Goal: Task Accomplishment & Management: Use online tool/utility

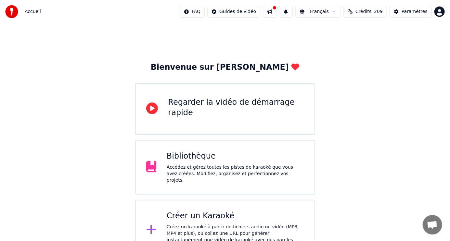
click at [216, 215] on div "Créer un Karaoké" at bounding box center [235, 216] width 137 height 10
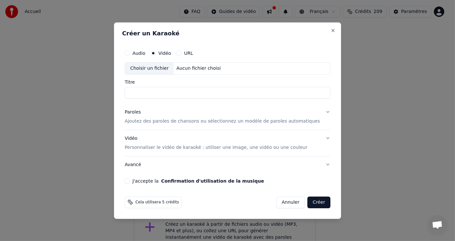
click at [173, 69] on div "Choisir un fichier" at bounding box center [149, 69] width 49 height 12
type input "**********"
click at [184, 121] on p "Ajoutez des paroles de chansons ou sélectionnez un modèle de paroles automatiqu…" at bounding box center [223, 121] width 196 height 6
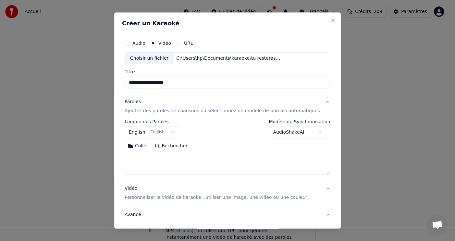
click at [146, 146] on button "Coller" at bounding box center [138, 146] width 27 height 10
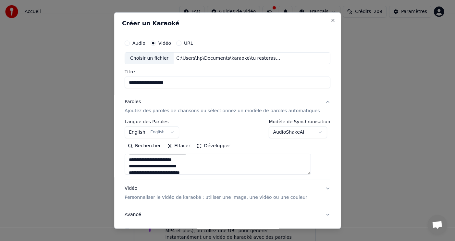
scroll to position [167, 0]
type textarea "**********"
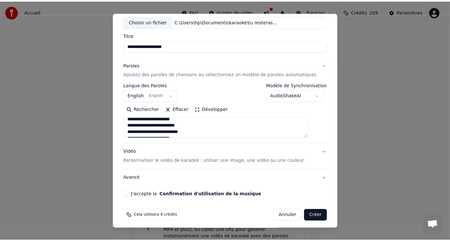
scroll to position [39, 0]
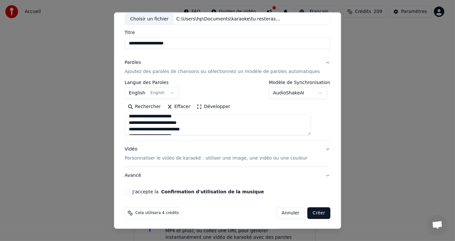
click at [130, 190] on button "J'accepte la Confirmation d'utilisation de la musique" at bounding box center [127, 191] width 5 height 5
click at [308, 213] on button "Créer" at bounding box center [319, 214] width 23 height 12
select select "**"
type textarea "**********"
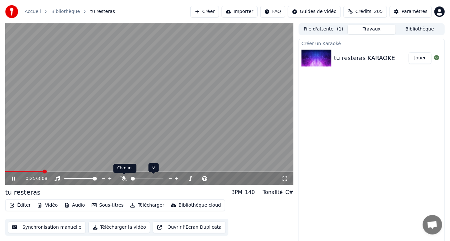
click at [124, 179] on icon at bounding box center [124, 178] width 6 height 5
click at [124, 179] on icon at bounding box center [124, 178] width 4 height 5
click at [78, 173] on span at bounding box center [80, 172] width 4 height 4
click at [5, 171] on video at bounding box center [149, 104] width 288 height 162
click at [5, 172] on span at bounding box center [5, 171] width 0 height 1
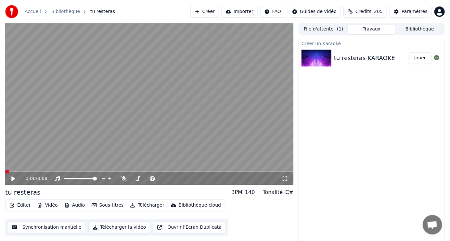
click at [13, 180] on icon at bounding box center [13, 179] width 4 height 5
click at [13, 180] on icon at bounding box center [17, 178] width 15 height 5
click at [12, 179] on icon at bounding box center [13, 179] width 4 height 5
click at [12, 179] on icon at bounding box center [13, 179] width 3 height 4
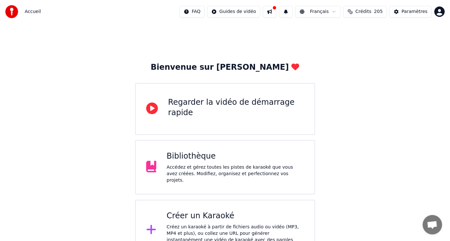
click at [210, 224] on div "Créez un karaoké à partir de fichiers audio ou vidéo (MP3, MP4 et plus), ou col…" at bounding box center [235, 237] width 137 height 26
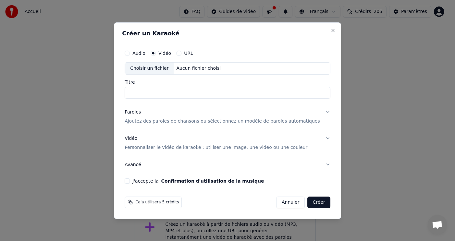
click at [180, 70] on div "Aucun fichier choisi" at bounding box center [199, 68] width 50 height 6
type input "**********"
click at [192, 121] on p "Ajoutez des paroles de chansons ou sélectionnez un modèle de paroles automatiqu…" at bounding box center [223, 121] width 196 height 6
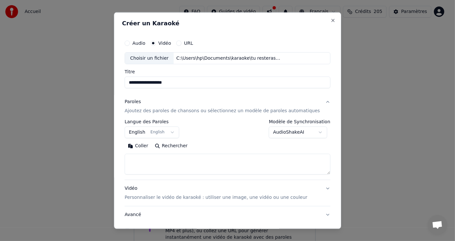
click at [148, 145] on button "Coller" at bounding box center [138, 146] width 27 height 10
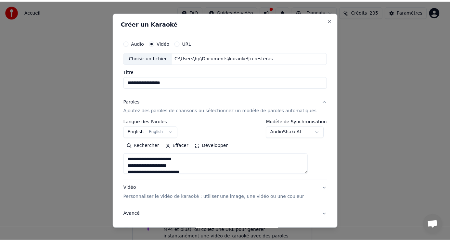
scroll to position [39, 0]
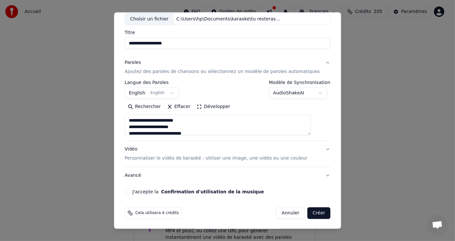
type textarea "**********"
click at [130, 192] on button "J'accepte la Confirmation d'utilisation de la musique" at bounding box center [127, 191] width 5 height 5
click at [308, 212] on button "Créer" at bounding box center [319, 214] width 23 height 12
select select "**"
type textarea "**********"
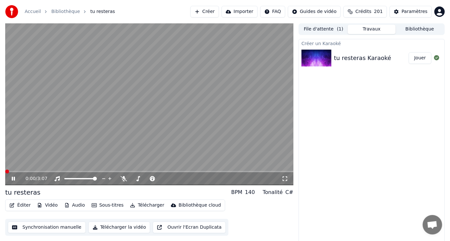
click at [5, 170] on span at bounding box center [7, 172] width 4 height 4
click at [124, 180] on icon at bounding box center [124, 178] width 6 height 5
click at [25, 172] on span at bounding box center [15, 171] width 20 height 1
click at [18, 171] on span at bounding box center [11, 171] width 12 height 1
click at [12, 180] on icon at bounding box center [13, 179] width 3 height 4
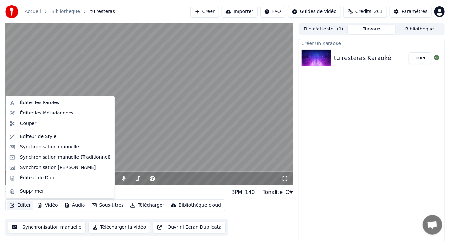
click at [24, 208] on button "Éditer" at bounding box center [20, 205] width 26 height 9
click at [34, 148] on div "Synchronisation manuelle" at bounding box center [49, 147] width 59 height 6
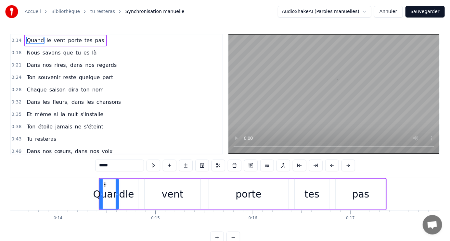
scroll to position [0, 1372]
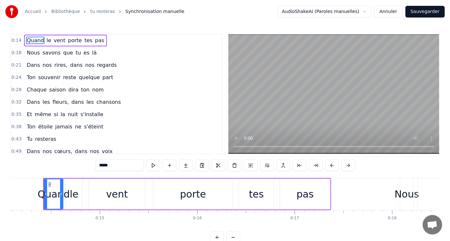
click at [67, 40] on span "porte" at bounding box center [74, 40] width 15 height 7
type input "*****"
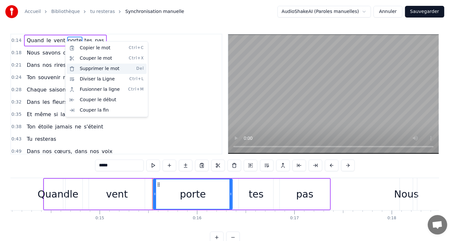
click at [98, 68] on div "Supprimer le mot Del" at bounding box center [107, 69] width 80 height 10
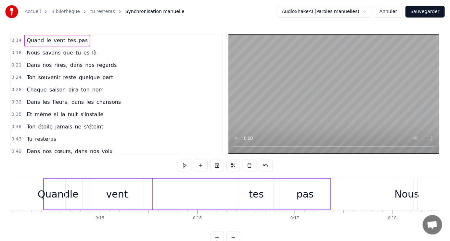
click at [59, 41] on div "Quand le vent tes pas" at bounding box center [57, 41] width 66 height 12
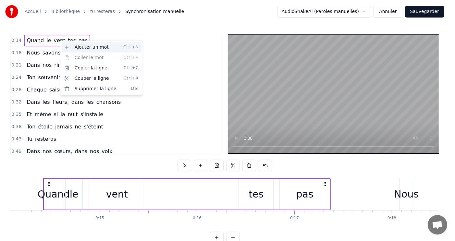
click at [78, 47] on div "Ajouter un mot Ctrl+N" at bounding box center [102, 47] width 80 height 10
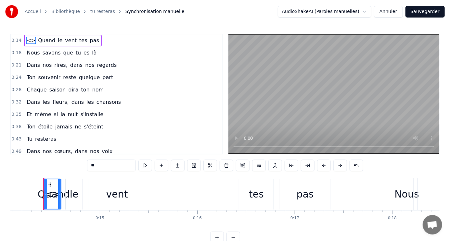
drag, startPoint x: 28, startPoint y: 39, endPoint x: 66, endPoint y: 42, distance: 38.4
click at [66, 42] on div "<> Quand le vent tes pas" at bounding box center [62, 41] width 77 height 12
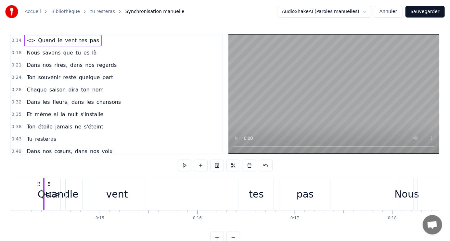
click at [79, 42] on span "tes" at bounding box center [83, 40] width 9 height 7
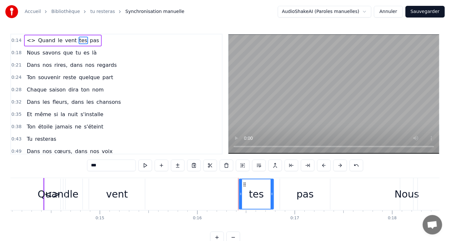
click at [30, 40] on span "<>" at bounding box center [31, 40] width 10 height 7
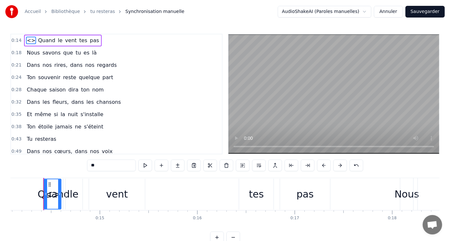
click at [30, 40] on span "<>" at bounding box center [31, 40] width 10 height 7
click at [98, 166] on input "**" at bounding box center [111, 166] width 49 height 12
type input "*"
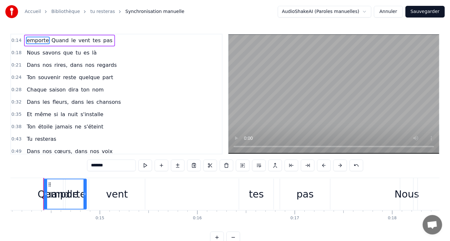
click at [101, 185] on div "vent" at bounding box center [117, 194] width 56 height 31
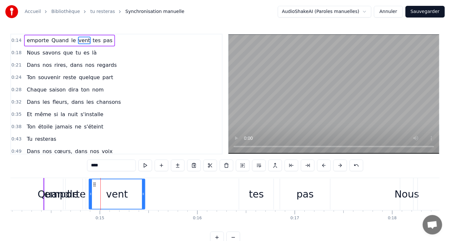
click at [70, 192] on div "le" at bounding box center [74, 194] width 9 height 15
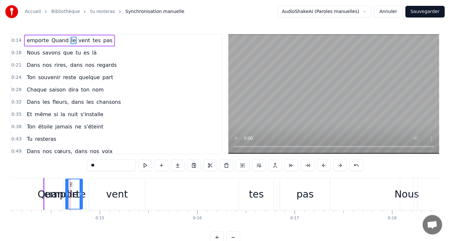
click at [51, 189] on div "Quand" at bounding box center [54, 194] width 32 height 15
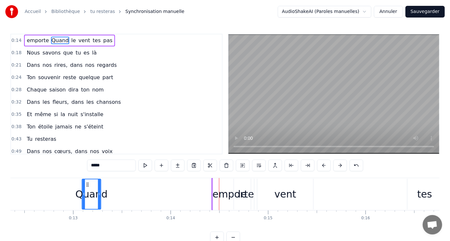
scroll to position [0, 1202]
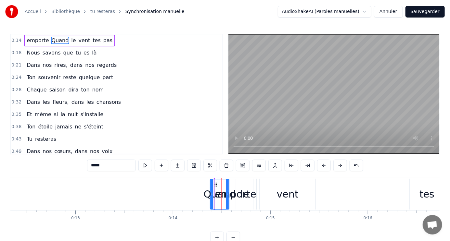
drag, startPoint x: 49, startPoint y: 184, endPoint x: 215, endPoint y: 193, distance: 166.2
click at [215, 193] on div "Quand" at bounding box center [219, 195] width 18 height 30
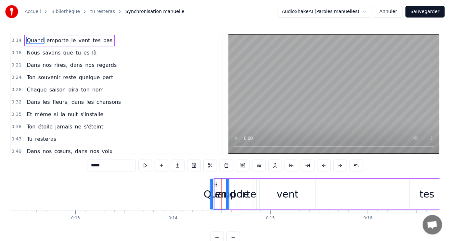
click at [247, 197] on div "le" at bounding box center [244, 194] width 9 height 15
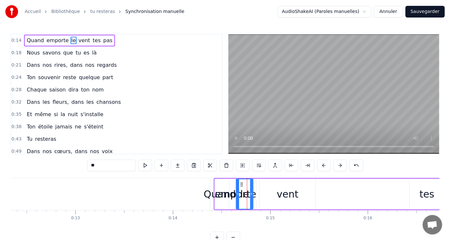
click at [237, 196] on icon at bounding box center [237, 194] width 3 height 5
click at [233, 197] on div "emporte" at bounding box center [236, 194] width 42 height 15
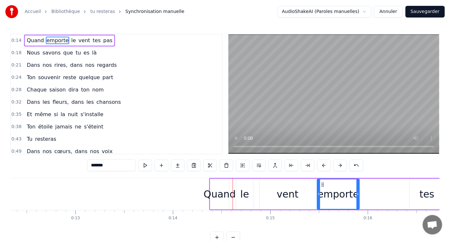
drag, startPoint x: 219, startPoint y: 183, endPoint x: 322, endPoint y: 191, distance: 103.0
click at [210, 195] on div "Quand" at bounding box center [220, 194] width 32 height 15
type input "*****"
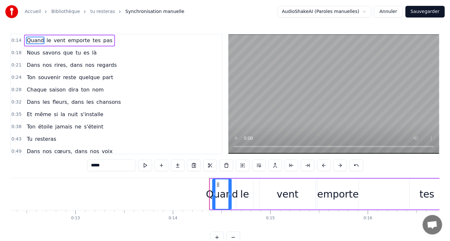
click at [218, 184] on icon at bounding box center [218, 184] width 5 height 5
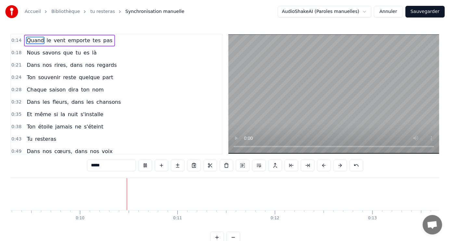
scroll to position [0, 919]
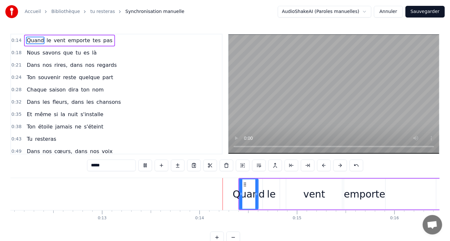
click at [238, 127] on video at bounding box center [333, 94] width 211 height 120
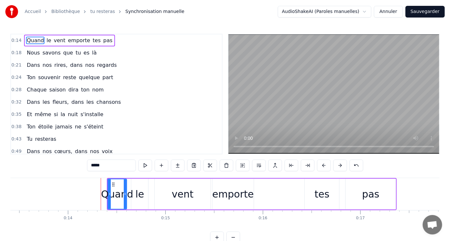
scroll to position [0, 1310]
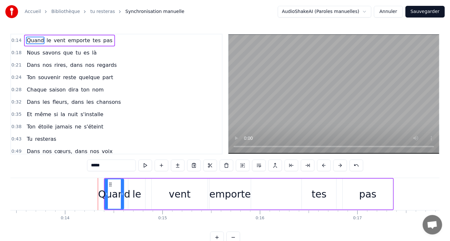
click at [233, 110] on video at bounding box center [333, 94] width 211 height 120
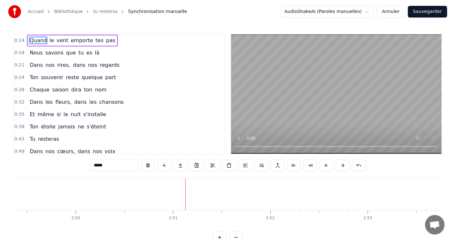
scroll to position [0, 16590]
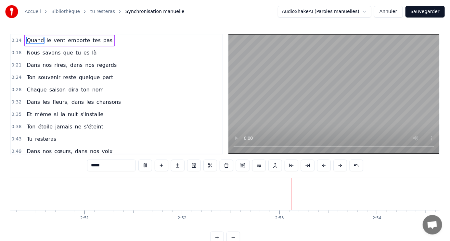
click at [428, 10] on button "Sauvegarder" at bounding box center [424, 12] width 39 height 12
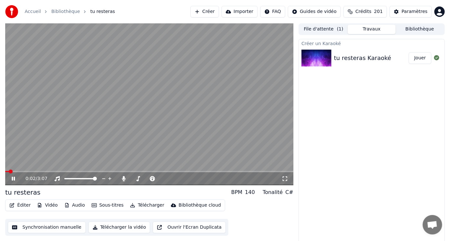
click at [139, 204] on button "Télécharger" at bounding box center [146, 205] width 39 height 9
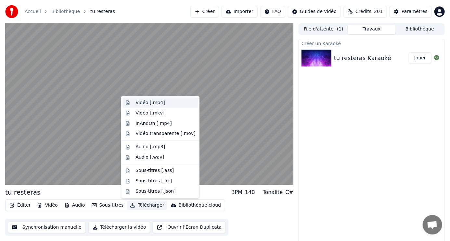
click at [162, 102] on div "Vidéo [.mp4]" at bounding box center [165, 103] width 60 height 6
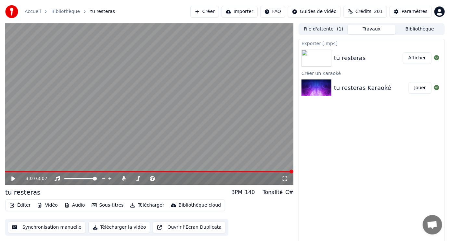
click at [434, 60] on div at bounding box center [436, 58] width 10 height 8
click at [424, 55] on button "Afficher" at bounding box center [417, 58] width 29 height 12
click at [422, 58] on button "Afficher" at bounding box center [417, 58] width 29 height 12
click at [123, 178] on icon at bounding box center [124, 178] width 4 height 5
click at [6, 172] on span at bounding box center [149, 171] width 288 height 1
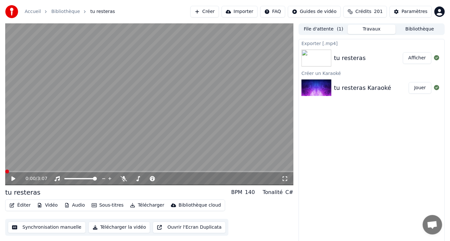
click at [15, 177] on icon at bounding box center [17, 178] width 15 height 5
click at [52, 172] on span at bounding box center [149, 171] width 288 height 1
click at [5, 171] on span at bounding box center [7, 172] width 4 height 4
click at [142, 205] on button "Télécharger" at bounding box center [146, 205] width 39 height 9
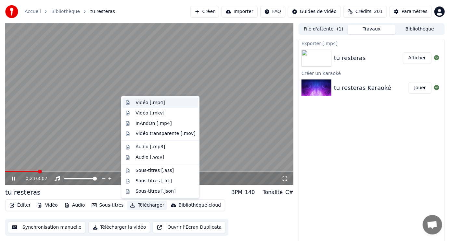
click at [157, 103] on div "Vidéo [.mp4]" at bounding box center [149, 103] width 29 height 6
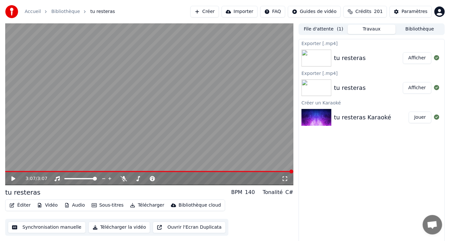
click at [418, 57] on button "Afficher" at bounding box center [417, 58] width 29 height 12
click at [219, 12] on button "Créer" at bounding box center [204, 12] width 29 height 12
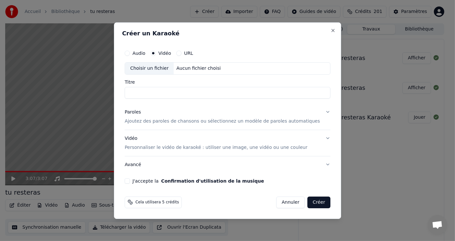
click at [172, 70] on div "Choisir un fichier" at bounding box center [149, 69] width 49 height 12
click at [185, 69] on div "Aucun fichier choisi" at bounding box center [199, 68] width 50 height 6
click at [172, 67] on div "Choisir un fichier" at bounding box center [149, 69] width 49 height 12
click at [182, 68] on div "Aucun fichier choisi" at bounding box center [199, 68] width 50 height 6
click at [174, 70] on div "Choisir un fichier" at bounding box center [149, 69] width 49 height 12
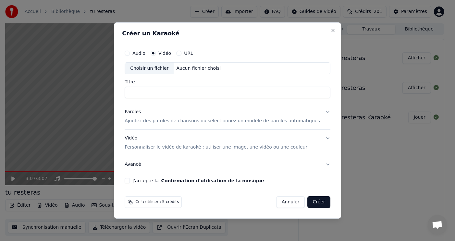
click at [182, 69] on div "Aucun fichier choisi" at bounding box center [199, 68] width 50 height 6
type input "**********"
click at [169, 123] on p "Ajoutez des paroles de chansons ou sélectionnez un modèle de paroles automatiqu…" at bounding box center [223, 121] width 196 height 6
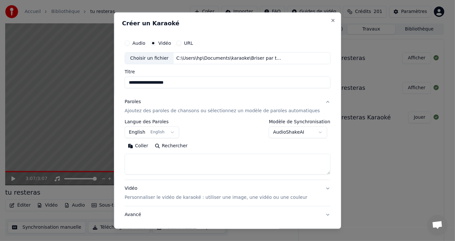
click at [145, 145] on button "Coller" at bounding box center [138, 146] width 27 height 10
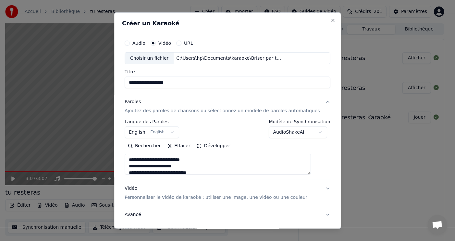
type textarea "**********"
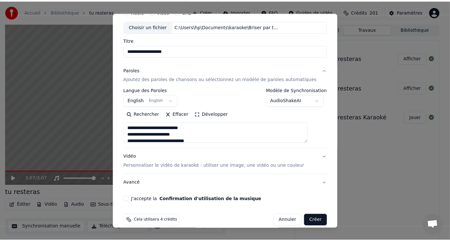
scroll to position [39, 0]
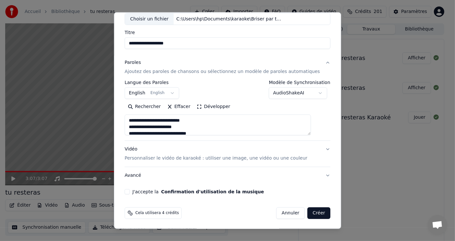
click at [130, 191] on button "J'accepte la Confirmation d'utilisation de la musique" at bounding box center [127, 191] width 5 height 5
click at [308, 212] on button "Créer" at bounding box center [319, 214] width 23 height 12
select select "**"
type textarea "**********"
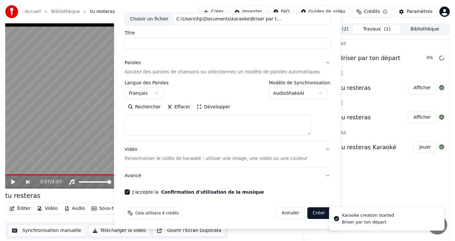
select select
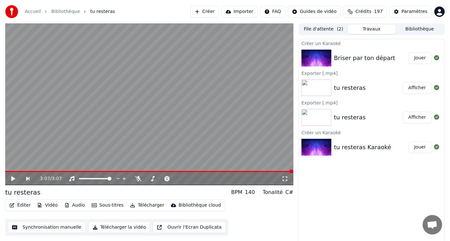
click at [427, 60] on button "Jouer" at bounding box center [420, 58] width 23 height 12
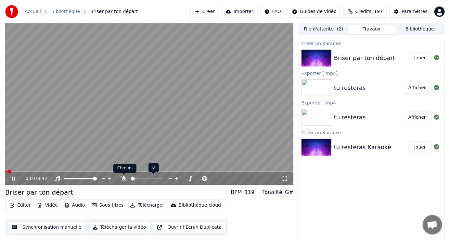
click at [124, 178] on icon at bounding box center [124, 178] width 6 height 5
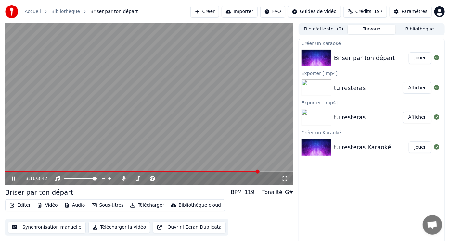
click at [215, 144] on video at bounding box center [149, 104] width 288 height 162
click at [20, 207] on button "Éditer" at bounding box center [20, 205] width 26 height 9
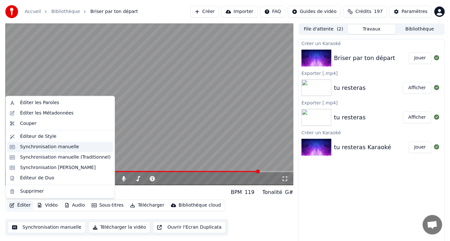
click at [30, 146] on div "Synchronisation manuelle" at bounding box center [49, 147] width 59 height 6
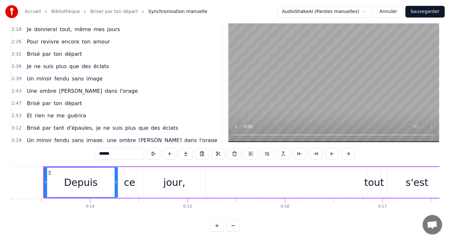
scroll to position [18, 0]
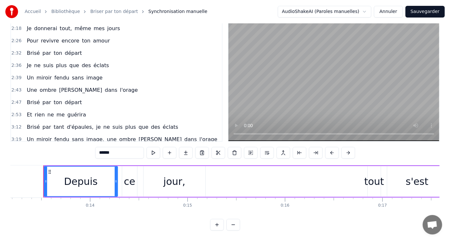
click at [78, 123] on span "d'épaules," at bounding box center [80, 126] width 28 height 7
type input "**********"
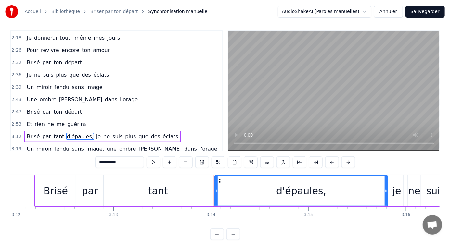
scroll to position [0, 18875]
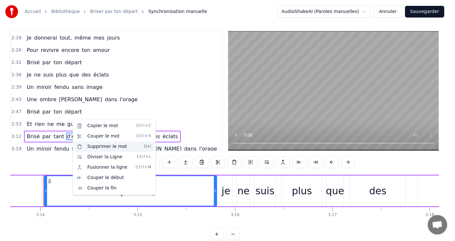
click at [104, 146] on div "Supprimer le mot Del" at bounding box center [114, 147] width 80 height 10
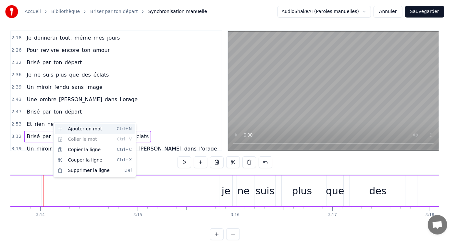
click at [85, 129] on div "Ajouter un mot Ctrl+N" at bounding box center [95, 129] width 80 height 10
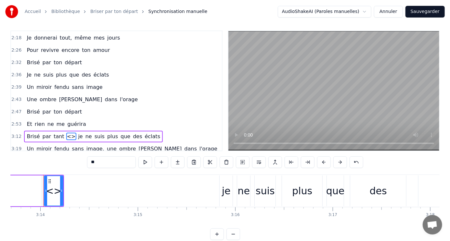
click at [108, 162] on input "**" at bounding box center [111, 163] width 49 height 12
type input "*"
type input "******"
click at [99, 106] on div "2:47 Brisé par ton départ" at bounding box center [116, 112] width 211 height 12
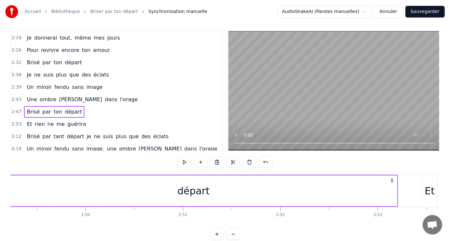
click at [53, 133] on span "tant" at bounding box center [59, 136] width 12 height 7
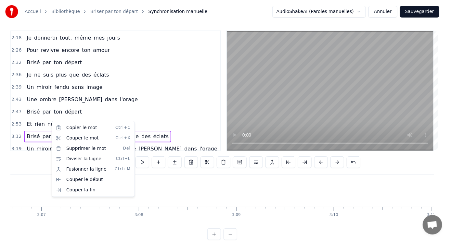
scroll to position [0, 18765]
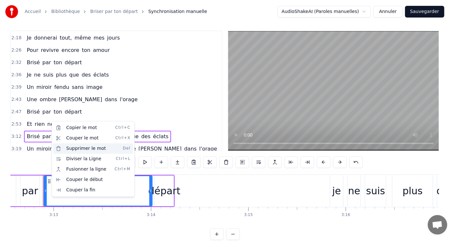
click at [81, 148] on div "Supprimer le mot Del" at bounding box center [93, 149] width 80 height 10
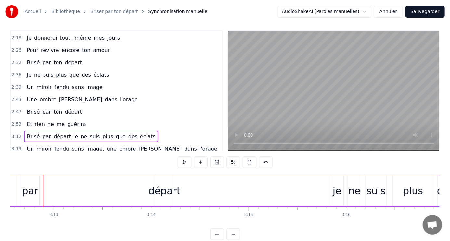
click at [53, 133] on span "départ" at bounding box center [62, 136] width 19 height 7
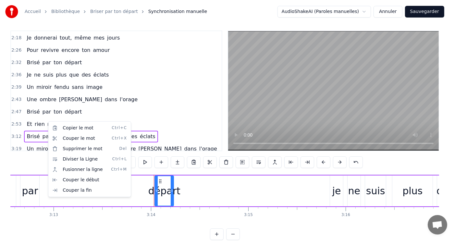
click at [45, 121] on html "Accueil Bibliothèque Briser par ton départ Synchronisation manuelle AudioShakeA…" at bounding box center [227, 124] width 455 height 254
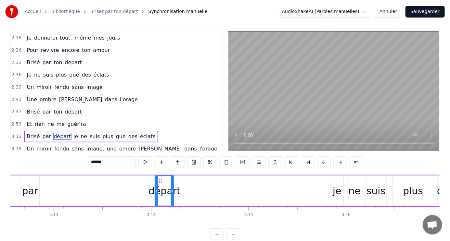
click at [45, 131] on div "Brisé par départ je ne suis plus que des éclats" at bounding box center [91, 137] width 134 height 12
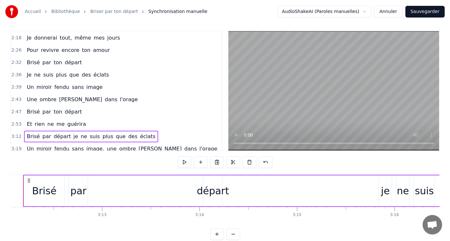
scroll to position [0, 18696]
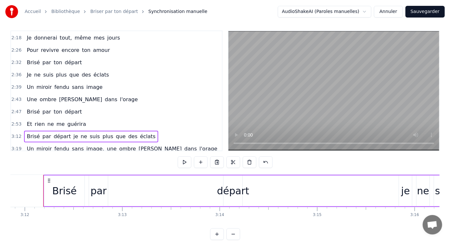
click at [45, 133] on span "par" at bounding box center [47, 136] width 10 height 7
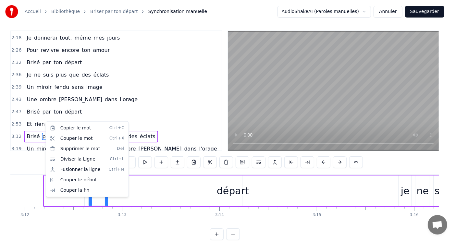
click at [48, 119] on html "Accueil Bibliothèque Briser par ton départ Synchronisation manuelle AudioShakeA…" at bounding box center [227, 124] width 455 height 254
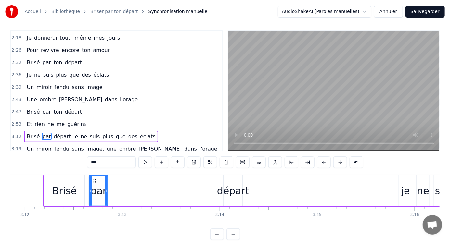
click at [45, 131] on div "Brisé par départ je ne suis plus que des éclats" at bounding box center [91, 137] width 134 height 12
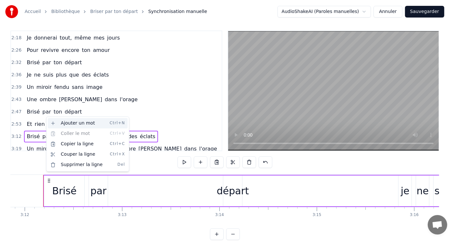
click at [68, 123] on div "Ajouter un mot Ctrl+N" at bounding box center [88, 123] width 80 height 10
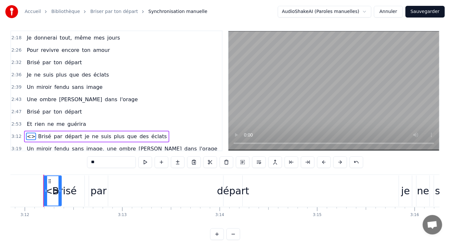
click at [28, 133] on span "<>" at bounding box center [31, 136] width 10 height 7
click at [102, 161] on input "**" at bounding box center [111, 163] width 49 height 12
type input "*"
type input "***"
click at [48, 160] on div "0:13 Depuis ce jour, tout s'est figé 0:21 Mes rires se sont évaporés 0:27 Ton a…" at bounding box center [224, 136] width 429 height 210
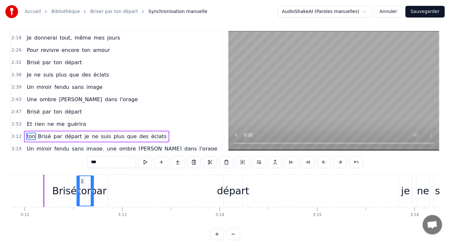
drag, startPoint x: 49, startPoint y: 181, endPoint x: 82, endPoint y: 182, distance: 32.5
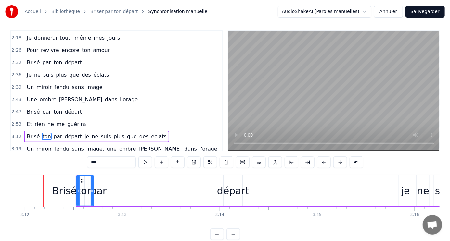
click at [194, 115] on div "0:13 Depuis ce jour, tout s'est figé 0:21 Mes rires se sont évaporés 0:27 Ton a…" at bounding box center [116, 91] width 212 height 121
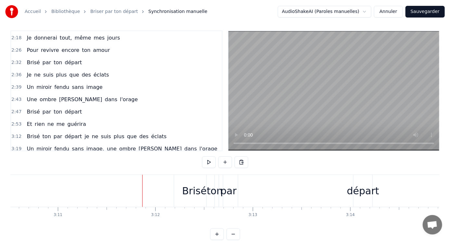
scroll to position [0, 18553]
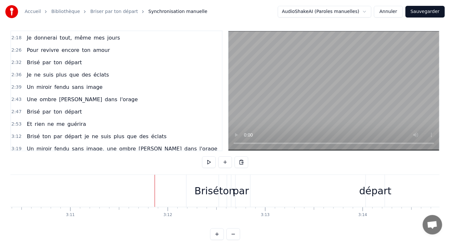
drag, startPoint x: 224, startPoint y: 193, endPoint x: 230, endPoint y: 192, distance: 6.2
click at [230, 192] on div "ton" at bounding box center [227, 191] width 16 height 15
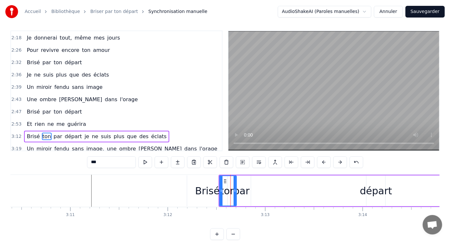
click at [243, 192] on div "par" at bounding box center [241, 191] width 16 height 15
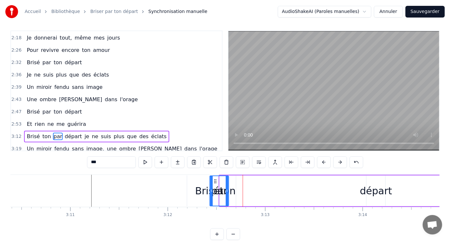
drag, startPoint x: 237, startPoint y: 179, endPoint x: 215, endPoint y: 181, distance: 22.5
click at [215, 181] on icon at bounding box center [215, 181] width 5 height 5
click at [232, 184] on div "ton" at bounding box center [228, 191] width 16 height 15
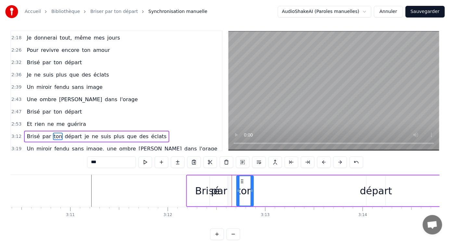
drag, startPoint x: 224, startPoint y: 181, endPoint x: 241, endPoint y: 181, distance: 16.9
click at [241, 181] on icon at bounding box center [241, 181] width 5 height 5
click at [224, 191] on div "par" at bounding box center [219, 191] width 16 height 15
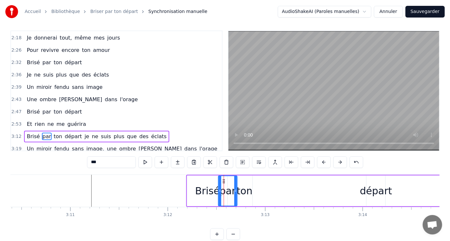
drag, startPoint x: 215, startPoint y: 181, endPoint x: 223, endPoint y: 181, distance: 8.1
click at [201, 188] on div "Brisé" at bounding box center [207, 191] width 24 height 15
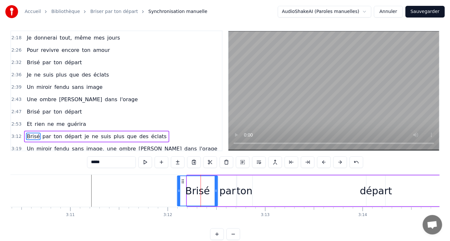
drag, startPoint x: 191, startPoint y: 180, endPoint x: 181, endPoint y: 181, distance: 10.1
click at [181, 181] on icon at bounding box center [182, 181] width 5 height 5
click at [229, 192] on div "par" at bounding box center [227, 191] width 16 height 15
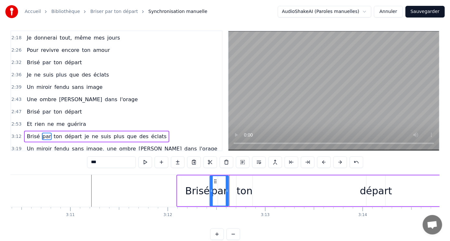
drag, startPoint x: 224, startPoint y: 180, endPoint x: 216, endPoint y: 181, distance: 8.2
click at [216, 181] on icon at bounding box center [215, 181] width 5 height 5
click at [241, 190] on div "ton" at bounding box center [244, 191] width 16 height 15
type input "***"
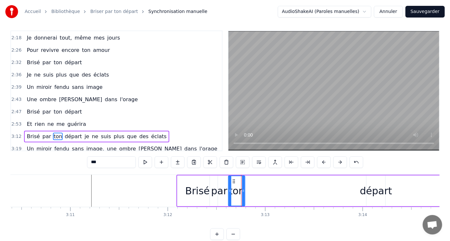
drag, startPoint x: 239, startPoint y: 181, endPoint x: 231, endPoint y: 181, distance: 8.1
click at [231, 181] on icon at bounding box center [233, 181] width 5 height 5
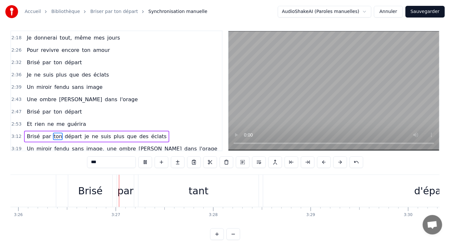
scroll to position [0, 20069]
click at [100, 133] on span "suis" at bounding box center [105, 136] width 11 height 7
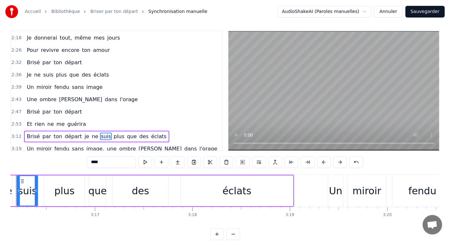
scroll to position [0, 19086]
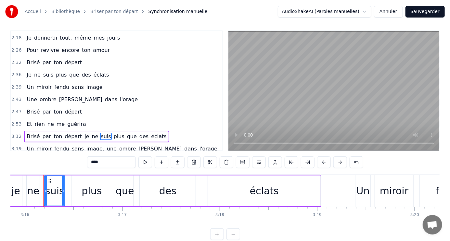
click at [69, 158] on span "d'épaules," at bounding box center [80, 161] width 28 height 7
type input "**********"
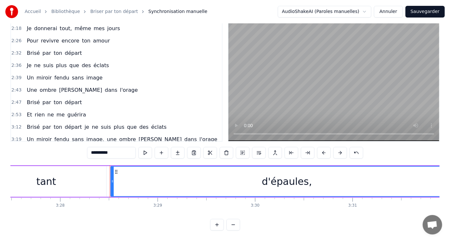
scroll to position [0, 20286]
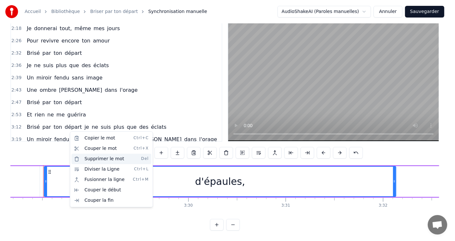
click at [103, 158] on div "Supprimer le mot Del" at bounding box center [111, 159] width 80 height 10
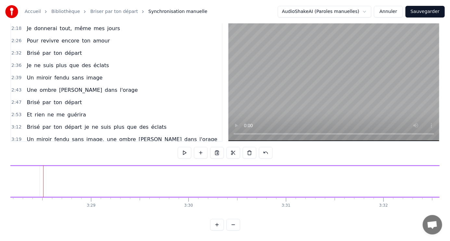
click at [57, 146] on div "Brisé par tant et rien ne me guérira" at bounding box center [76, 152] width 104 height 12
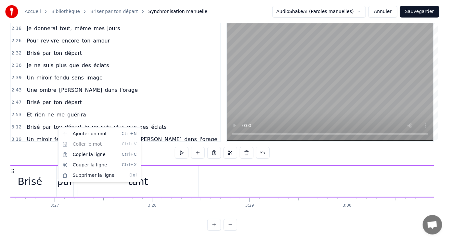
scroll to position [0, 20092]
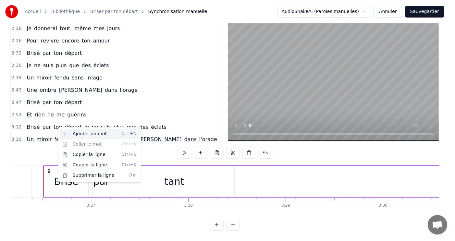
click at [77, 135] on div "Ajouter un mot Ctrl+N" at bounding box center [100, 134] width 80 height 10
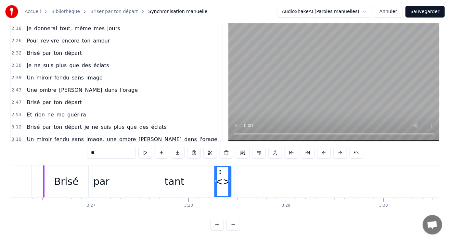
drag, startPoint x: 48, startPoint y: 167, endPoint x: 218, endPoint y: 183, distance: 170.6
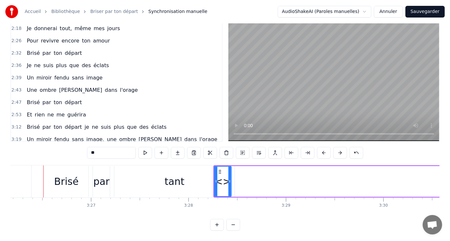
click at [106, 147] on input "**" at bounding box center [111, 153] width 49 height 12
type input "*"
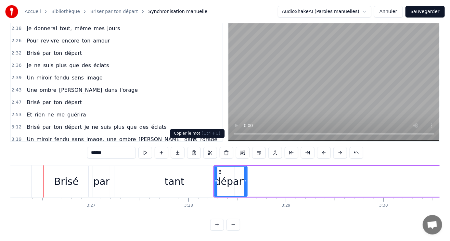
type input "******"
click at [184, 134] on div "3:19 Un miroir fendu sans image, une ombre [PERSON_NAME] dans l'orage" at bounding box center [116, 140] width 211 height 12
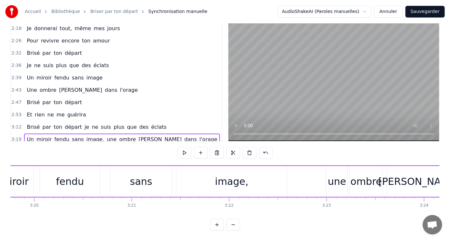
scroll to position [0, 19398]
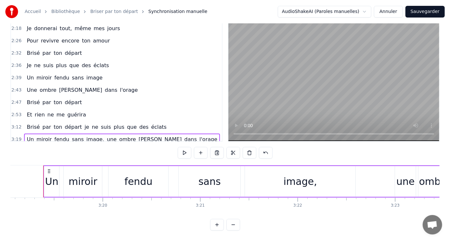
click at [53, 148] on span "tant" at bounding box center [59, 151] width 12 height 7
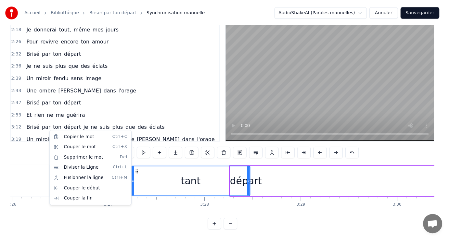
scroll to position [0, 20162]
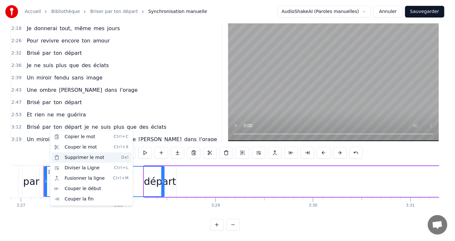
click at [71, 157] on div "Supprimer le mot Del" at bounding box center [92, 158] width 80 height 10
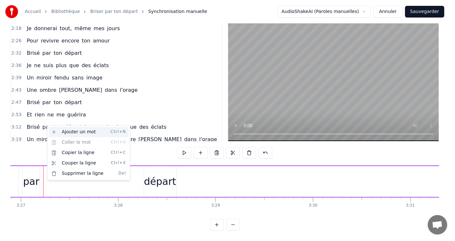
click at [69, 133] on div "Ajouter un mot Ctrl+N" at bounding box center [89, 132] width 80 height 10
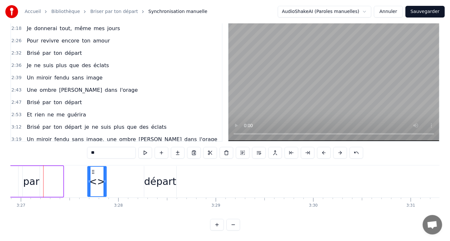
drag, startPoint x: 49, startPoint y: 166, endPoint x: 93, endPoint y: 167, distance: 43.5
click at [93, 170] on icon at bounding box center [93, 172] width 5 height 5
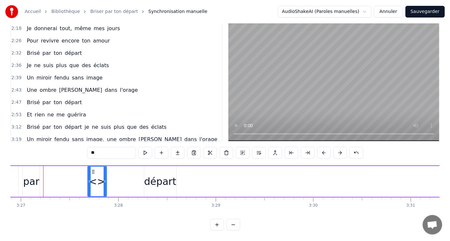
click at [100, 147] on input "**" at bounding box center [111, 153] width 49 height 12
type input "*"
type input "***"
click at [39, 138] on div "0:13 Depuis ce jour, tout s'est figé 0:21 Mes rires se sont évaporés 0:27 Ton a…" at bounding box center [224, 126] width 429 height 210
click at [42, 142] on div "0:13 Depuis ce jour, tout s'est figé 0:21 Mes rires se sont évaporés 0:27 Ton a…" at bounding box center [224, 126] width 429 height 210
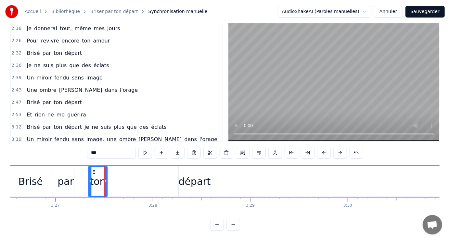
scroll to position [0, 20126]
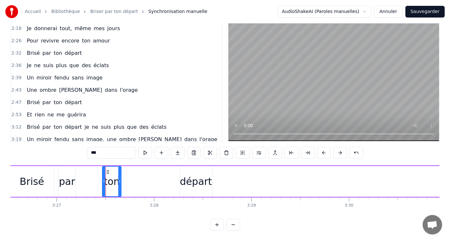
click at [107, 170] on circle at bounding box center [107, 170] width 0 height 0
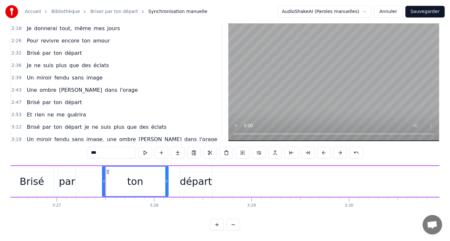
drag, startPoint x: 119, startPoint y: 168, endPoint x: 166, endPoint y: 168, distance: 47.1
click at [166, 168] on div at bounding box center [166, 182] width 3 height 30
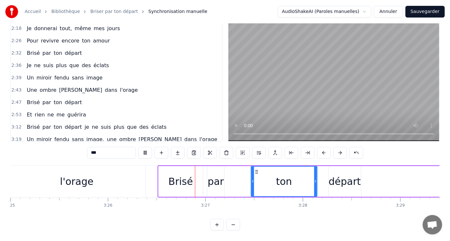
scroll to position [0, 20075]
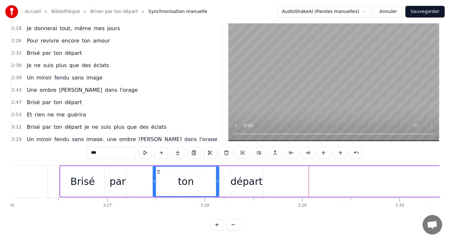
drag, startPoint x: 251, startPoint y: 181, endPoint x: 295, endPoint y: 174, distance: 44.4
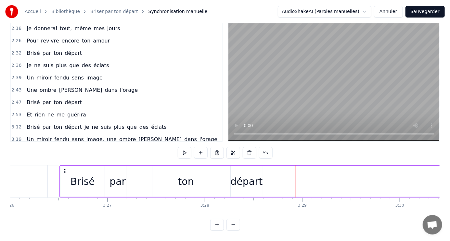
drag, startPoint x: 252, startPoint y: 174, endPoint x: 257, endPoint y: 175, distance: 5.4
click at [257, 175] on div "départ" at bounding box center [247, 181] width 32 height 15
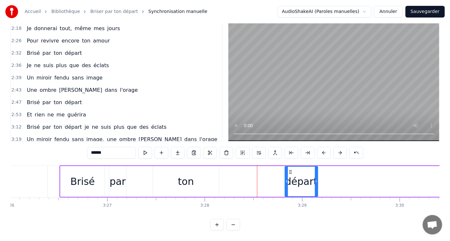
drag, startPoint x: 236, startPoint y: 166, endPoint x: 290, endPoint y: 168, distance: 54.3
click at [290, 170] on icon at bounding box center [290, 172] width 5 height 5
click at [193, 176] on div "ton" at bounding box center [186, 181] width 66 height 31
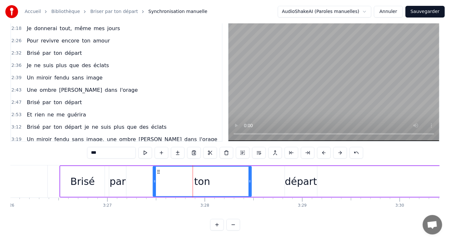
drag, startPoint x: 218, startPoint y: 173, endPoint x: 250, endPoint y: 172, distance: 32.5
click at [250, 172] on div at bounding box center [249, 182] width 3 height 30
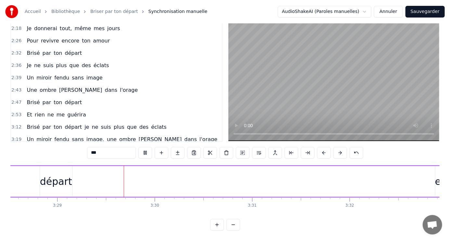
scroll to position [0, 20351]
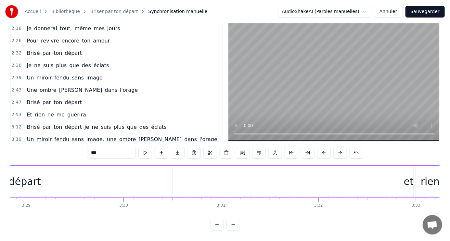
click at [32, 183] on div "départ" at bounding box center [25, 181] width 32 height 15
type input "******"
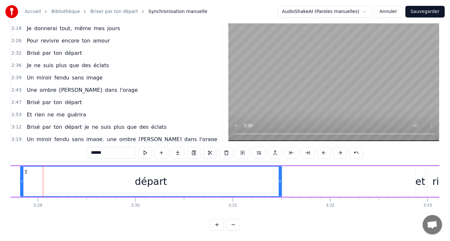
drag, startPoint x: 46, startPoint y: 175, endPoint x: 309, endPoint y: 178, distance: 262.8
click at [309, 178] on div "Brisé par ton départ et rien ne me guérira" at bounding box center [222, 182] width 855 height 32
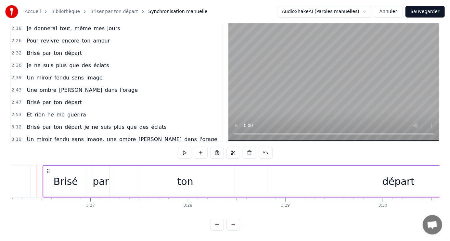
scroll to position [0, 20086]
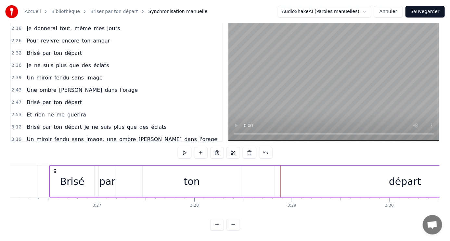
click at [395, 181] on div "départ" at bounding box center [405, 181] width 32 height 15
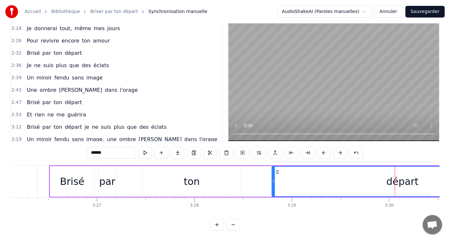
click at [276, 170] on icon at bounding box center [277, 172] width 5 height 5
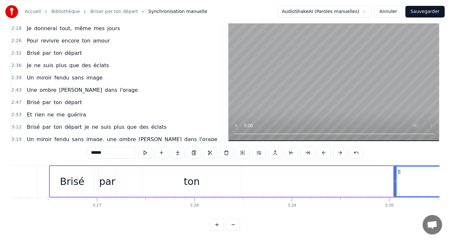
drag, startPoint x: 273, startPoint y: 171, endPoint x: 395, endPoint y: 170, distance: 121.8
click at [395, 170] on div at bounding box center [395, 182] width 3 height 30
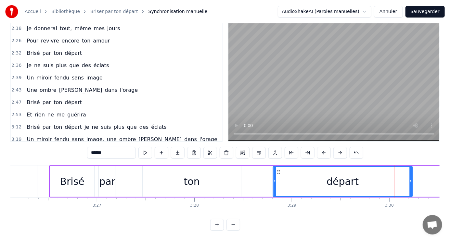
drag, startPoint x: 398, startPoint y: 166, endPoint x: 277, endPoint y: 172, distance: 120.7
click at [277, 172] on div "départ" at bounding box center [342, 182] width 139 height 30
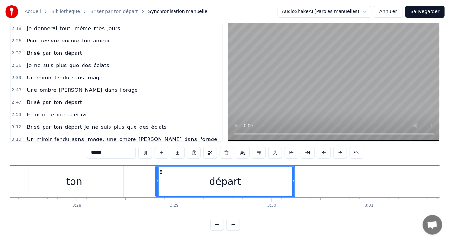
scroll to position [0, 20171]
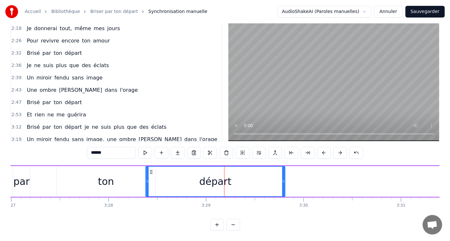
drag, startPoint x: 192, startPoint y: 166, endPoint x: 151, endPoint y: 165, distance: 41.6
click at [151, 170] on icon at bounding box center [150, 172] width 5 height 5
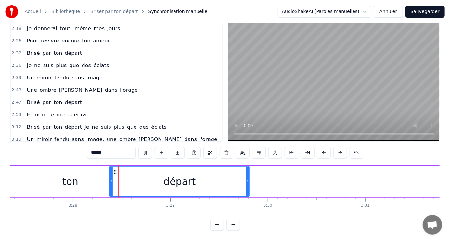
scroll to position [0, 20215]
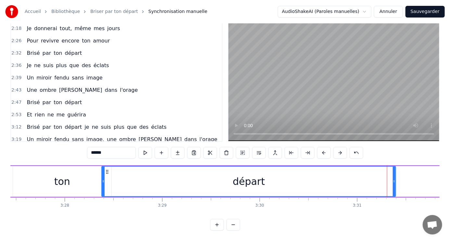
drag, startPoint x: 238, startPoint y: 170, endPoint x: 392, endPoint y: 166, distance: 154.7
click at [392, 167] on div "départ" at bounding box center [248, 182] width 293 height 30
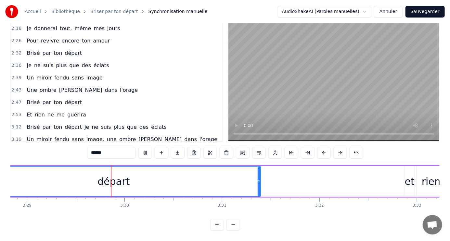
scroll to position [0, 20357]
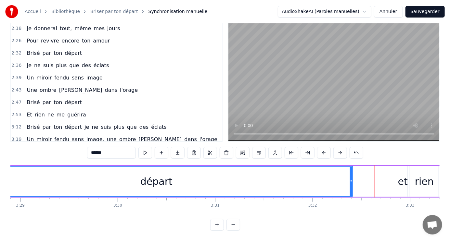
drag, startPoint x: 252, startPoint y: 168, endPoint x: 351, endPoint y: 170, distance: 99.1
click at [351, 170] on div at bounding box center [351, 182] width 3 height 30
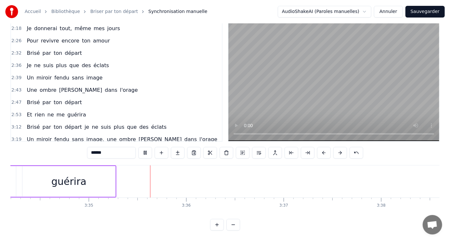
scroll to position [0, 20923]
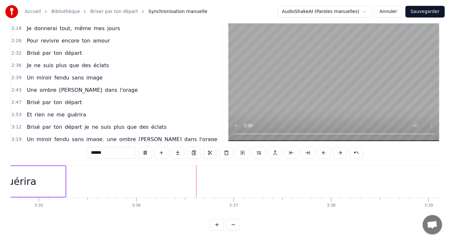
click at [417, 13] on button "Sauvegarder" at bounding box center [424, 12] width 39 height 12
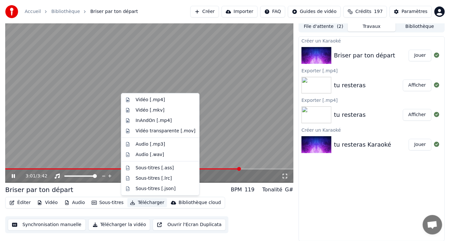
click at [142, 203] on button "Télécharger" at bounding box center [146, 202] width 39 height 9
click at [155, 101] on div "Vidéo [.mp4]" at bounding box center [149, 100] width 29 height 6
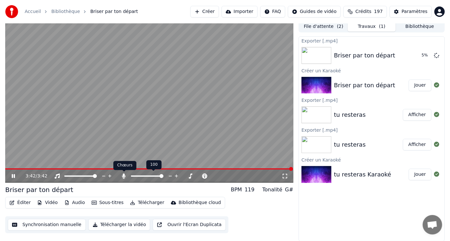
click at [124, 175] on icon at bounding box center [124, 176] width 4 height 5
click at [12, 175] on icon at bounding box center [13, 176] width 4 height 5
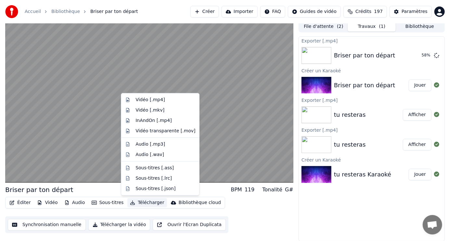
click at [144, 202] on button "Télécharger" at bounding box center [146, 202] width 39 height 9
click at [157, 100] on div "Vidéo [.mp4]" at bounding box center [149, 100] width 29 height 6
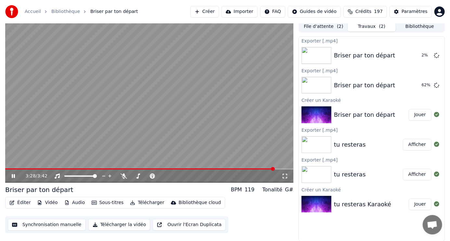
click at [254, 168] on video at bounding box center [149, 102] width 288 height 162
click at [255, 170] on div "3:28 / 3:42" at bounding box center [149, 176] width 288 height 13
click at [255, 169] on span at bounding box center [130, 169] width 250 height 1
click at [10, 175] on icon at bounding box center [17, 176] width 15 height 5
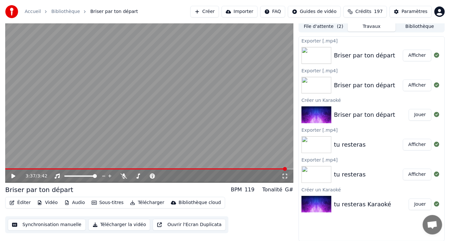
click at [420, 85] on button "Afficher" at bounding box center [417, 86] width 29 height 12
click at [412, 84] on button "Afficher" at bounding box center [417, 86] width 29 height 12
click at [421, 55] on button "Afficher" at bounding box center [417, 56] width 29 height 12
click at [124, 177] on icon at bounding box center [124, 176] width 6 height 5
click at [418, 115] on button "Jouer" at bounding box center [420, 115] width 23 height 12
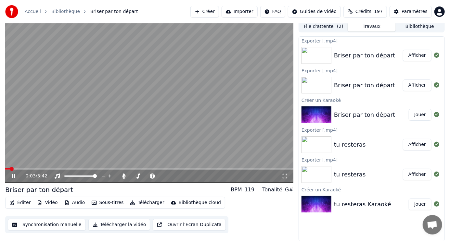
click at [89, 169] on span at bounding box center [149, 169] width 288 height 1
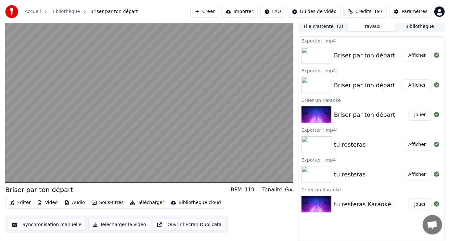
click at [376, 113] on div "Briser par ton départ" at bounding box center [364, 114] width 61 height 9
click at [313, 55] on img at bounding box center [316, 55] width 30 height 17
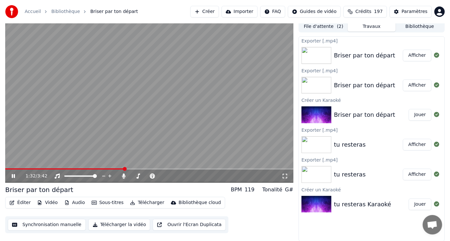
click at [14, 176] on icon at bounding box center [13, 176] width 3 height 4
click at [416, 57] on button "Afficher" at bounding box center [417, 56] width 29 height 12
click at [14, 176] on icon at bounding box center [13, 176] width 4 height 5
click at [14, 176] on icon at bounding box center [13, 176] width 3 height 4
click at [415, 55] on button "Afficher" at bounding box center [417, 56] width 29 height 12
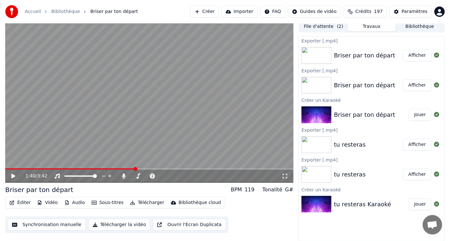
click at [416, 54] on button "Afficher" at bounding box center [417, 56] width 29 height 12
click at [376, 58] on div "Briser par ton départ" at bounding box center [364, 55] width 61 height 9
click at [326, 56] on img at bounding box center [316, 55] width 30 height 17
click at [369, 56] on div "Briser par ton départ" at bounding box center [364, 55] width 61 height 9
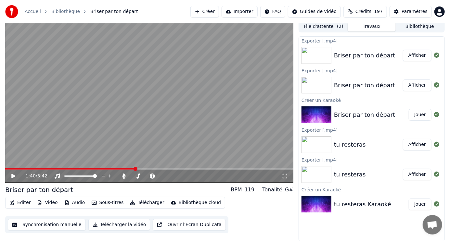
drag, startPoint x: 369, startPoint y: 56, endPoint x: 379, endPoint y: 52, distance: 11.1
click at [370, 56] on div "Briser par ton départ" at bounding box center [364, 55] width 61 height 9
click at [436, 55] on icon at bounding box center [436, 55] width 5 height 5
click at [421, 84] on button "Afficher" at bounding box center [417, 86] width 29 height 12
click at [421, 85] on button "Afficher" at bounding box center [417, 86] width 29 height 12
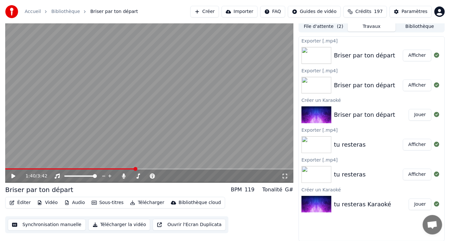
click at [420, 116] on button "Jouer" at bounding box center [420, 115] width 23 height 12
click at [415, 53] on button "Afficher" at bounding box center [417, 56] width 29 height 12
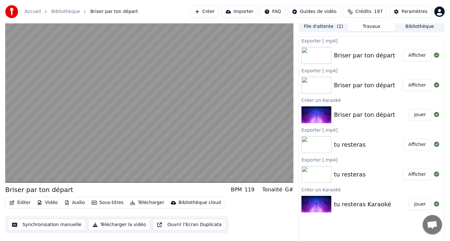
click at [418, 57] on button "Afficher" at bounding box center [417, 56] width 29 height 12
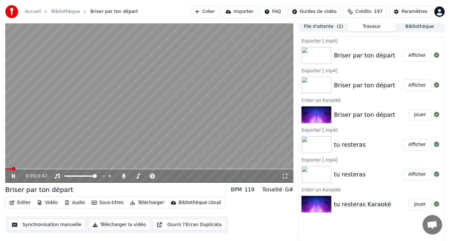
click at [12, 174] on icon at bounding box center [13, 176] width 3 height 4
click at [316, 29] on button "File d'attente ( 2 )" at bounding box center [323, 26] width 48 height 9
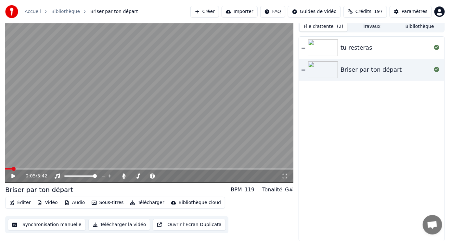
click at [343, 70] on div "Briser par ton départ" at bounding box center [370, 69] width 61 height 9
click at [94, 169] on span at bounding box center [149, 169] width 288 height 1
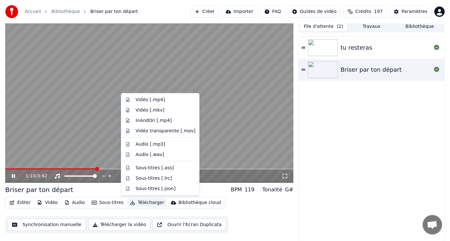
click at [141, 204] on button "Télécharger" at bounding box center [146, 202] width 39 height 9
click at [152, 99] on div "Vidéo [.mp4]" at bounding box center [149, 100] width 29 height 6
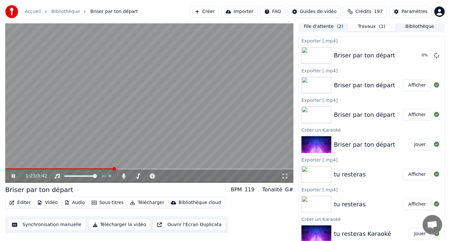
click at [416, 28] on button "Bibliothèque" at bounding box center [420, 26] width 48 height 9
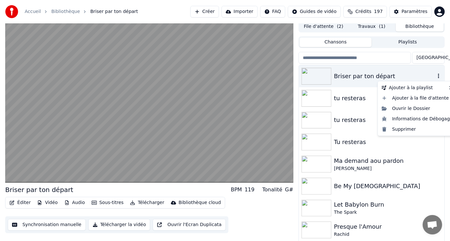
click at [438, 77] on icon "button" at bounding box center [438, 76] width 1 height 5
click at [408, 109] on div "Ouvrir le Dossier" at bounding box center [417, 109] width 76 height 10
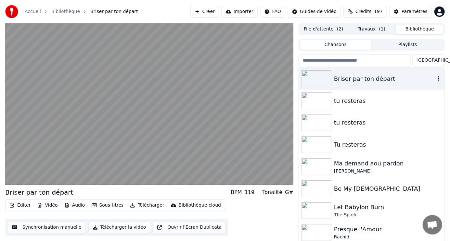
click at [435, 79] on icon "button" at bounding box center [438, 78] width 6 height 5
click at [331, 29] on button "File d'attente ( 2 )" at bounding box center [323, 29] width 48 height 9
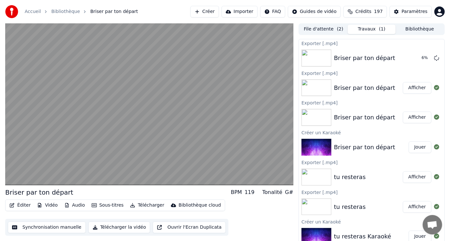
click at [366, 29] on button "Travaux ( 1 )" at bounding box center [372, 29] width 48 height 9
click at [331, 73] on div "Exporter [.mp4]" at bounding box center [372, 73] width 146 height 8
click at [325, 104] on div "Exporter [.mp4]" at bounding box center [372, 103] width 146 height 8
click at [374, 103] on div "Exporter [.mp4]" at bounding box center [372, 103] width 146 height 8
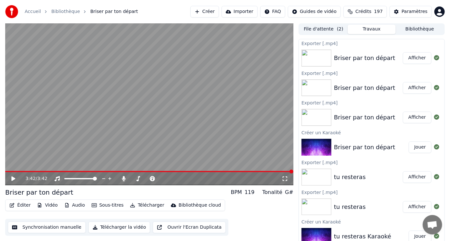
click at [417, 59] on button "Afficher" at bounding box center [417, 58] width 29 height 12
